Goal: Task Accomplishment & Management: Use online tool/utility

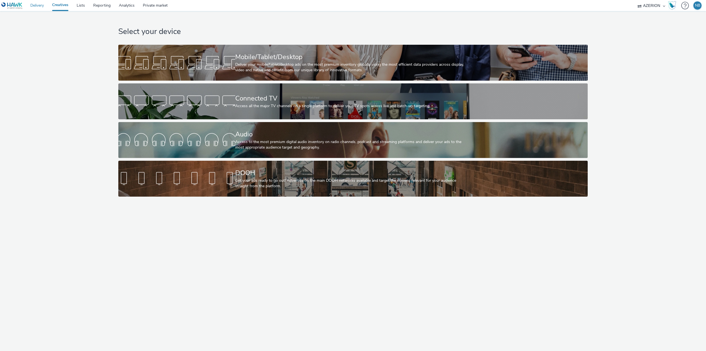
click at [46, 3] on link "Delivery" at bounding box center [37, 5] width 22 height 11
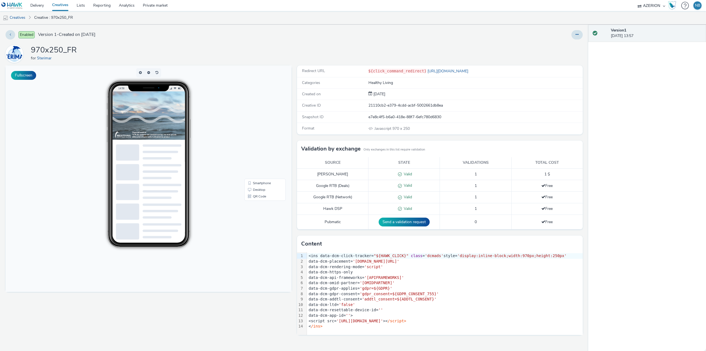
click at [154, 118] on img at bounding box center [246, 125] width 268 height 69
click at [262, 190] on span "Desktop" at bounding box center [259, 189] width 12 height 3
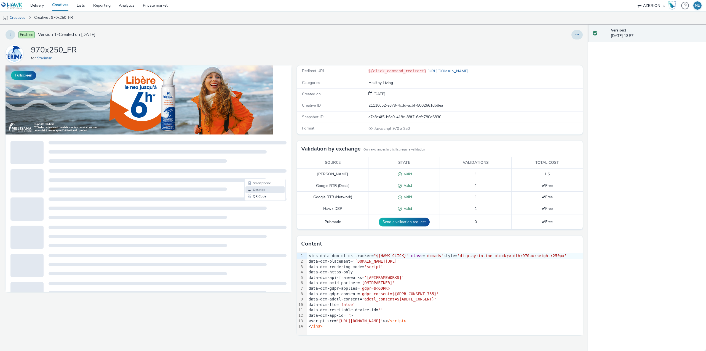
click at [580, 30] on div at bounding box center [577, 34] width 11 height 9
click at [579, 31] on button at bounding box center [577, 34] width 11 height 9
click at [568, 43] on link "Edit" at bounding box center [562, 45] width 41 height 11
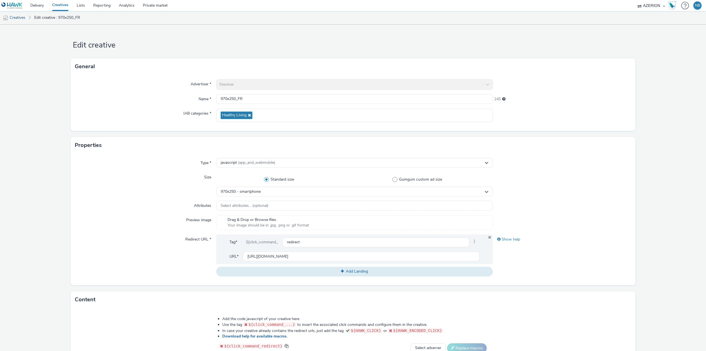
scroll to position [126, 0]
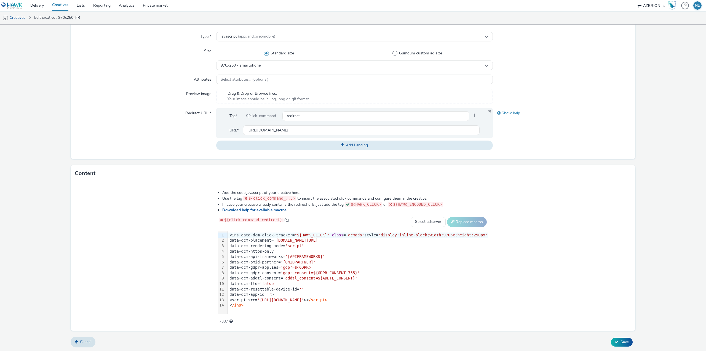
click at [263, 307] on div "< /ins>" at bounding box center [358, 305] width 261 height 6
copy div "<ins data-dcm-click-tracker= "${HAWK_CLICK}" class = 'dcmads' style= 'display:i…"
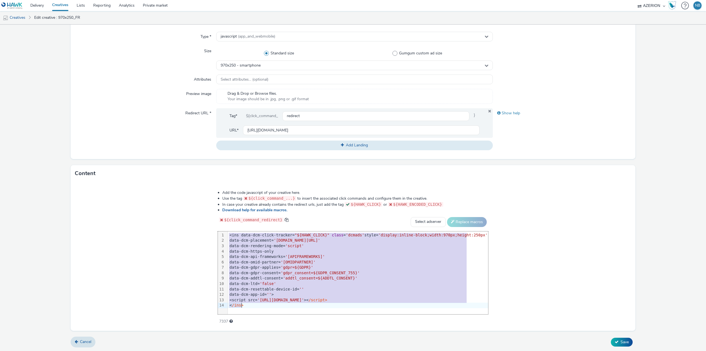
click at [41, 208] on form "Edit creative General Advertiser * Sterimar Name * 970x250_FR 245 IAB categorie…" at bounding box center [353, 124] width 706 height 453
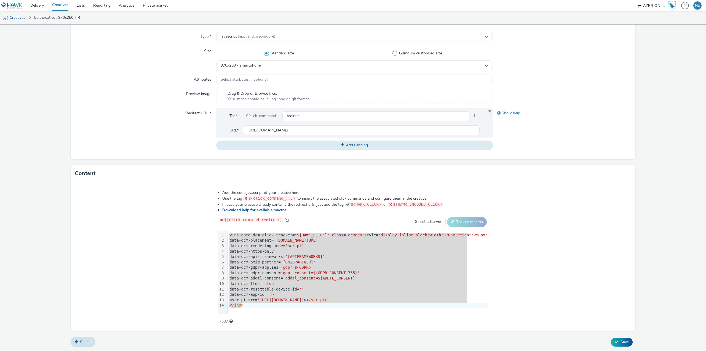
click at [1, 107] on form "Edit creative General Advertiser * Sterimar Name * 970x250_FR 245 IAB categorie…" at bounding box center [353, 124] width 706 height 453
click at [38, 112] on form "Edit creative General Advertiser * Sterimar Name * 970x250_FR 245 IAB categorie…" at bounding box center [353, 124] width 706 height 453
click at [259, 246] on div "data-dcm-rendering-mode= 'script'" at bounding box center [358, 246] width 261 height 6
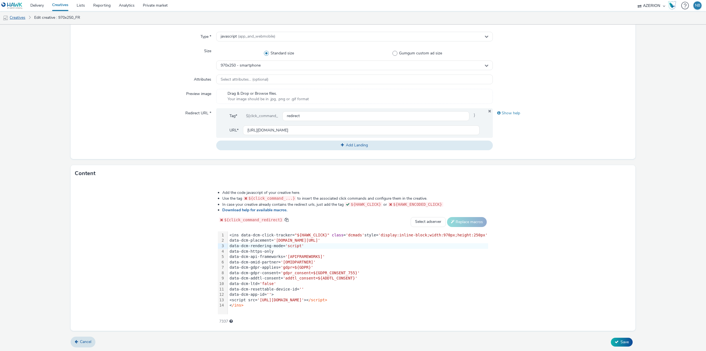
click at [19, 19] on link "Creatives" at bounding box center [14, 17] width 28 height 13
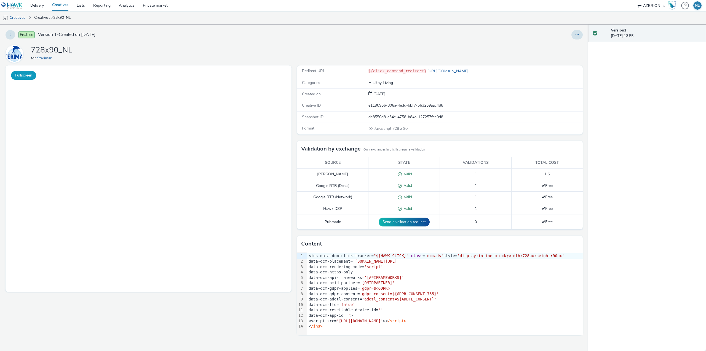
click at [30, 76] on button "Fullscreen" at bounding box center [23, 75] width 25 height 9
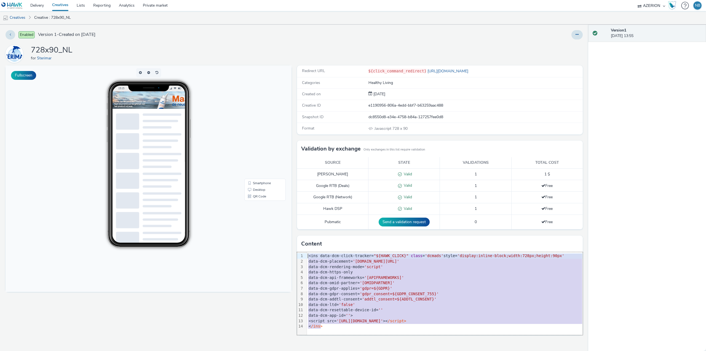
drag, startPoint x: 330, startPoint y: 327, endPoint x: 297, endPoint y: 253, distance: 80.3
click at [297, 253] on div "99 1 2 3 4 5 6 7 8 9 10 11 12 13 14 › <ins data-dcm-click-tracker= "${HAWK_CLIC…" at bounding box center [440, 293] width 286 height 83
copy div "<ins data-dcm-click-tracker= "${HAWK_CLICK}" class = 'dcmads' style= 'display:i…"
